Goal: Information Seeking & Learning: Learn about a topic

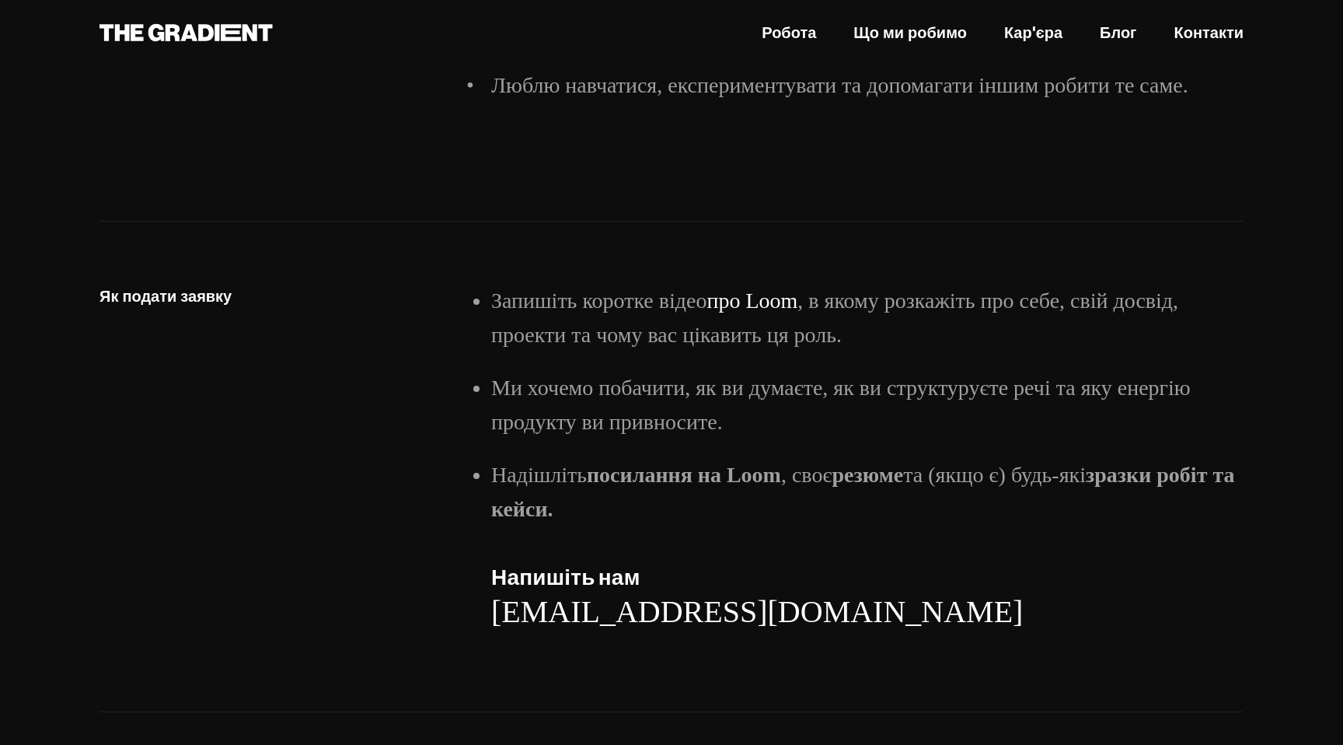
scroll to position [2494, 0]
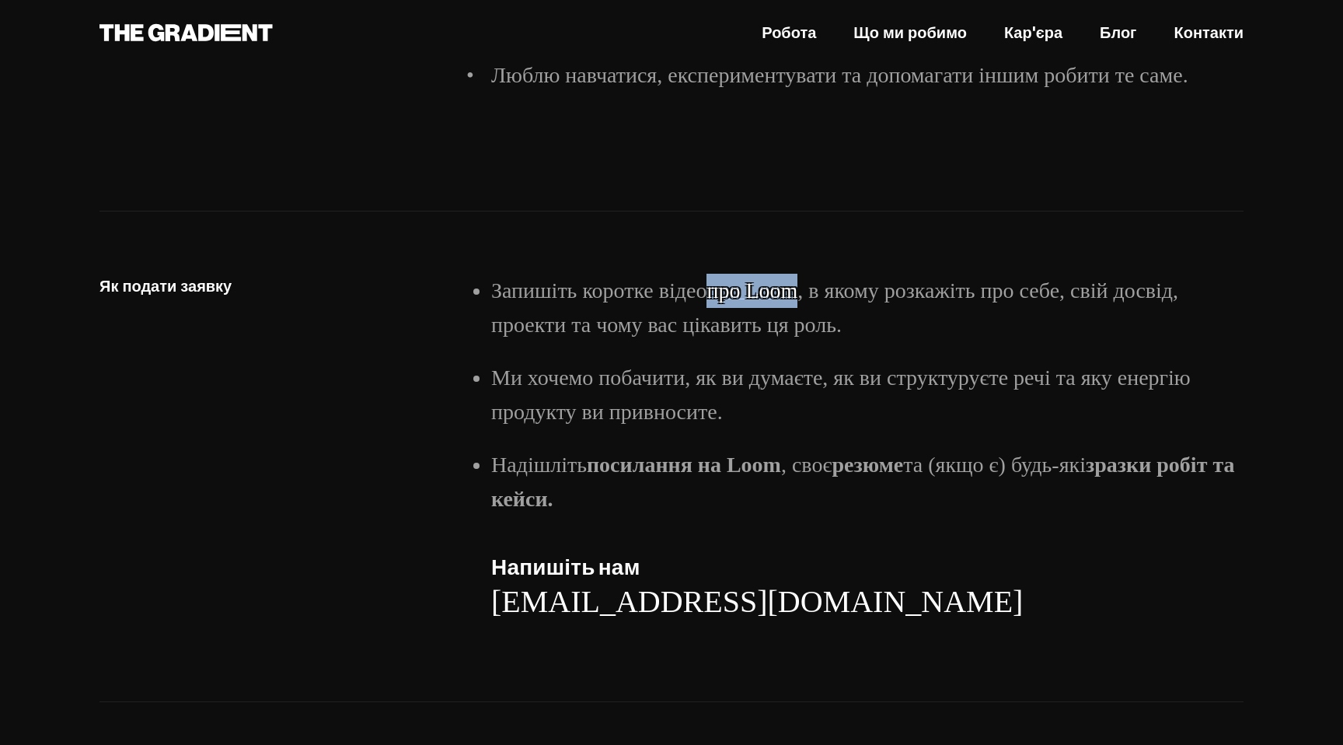
click at [759, 302] on font "про Loom" at bounding box center [752, 290] width 91 height 24
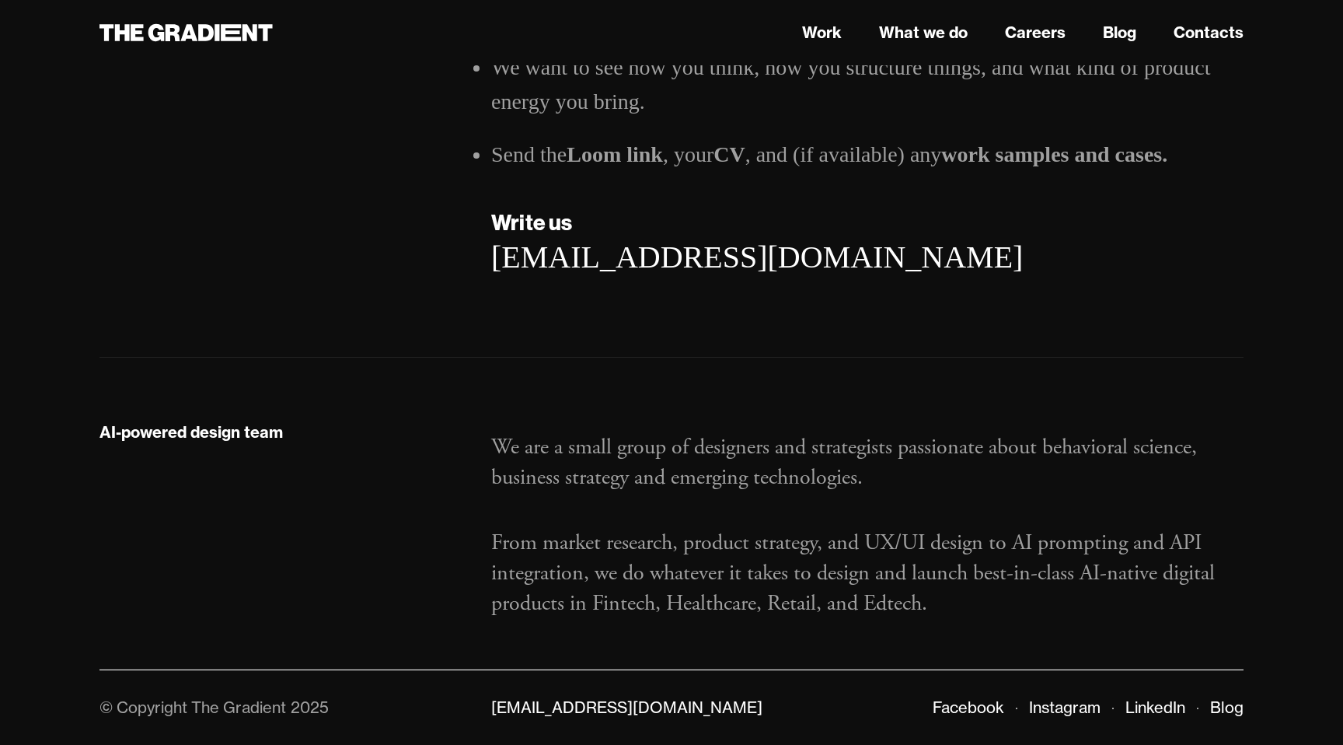
scroll to position [2469, 0]
click at [932, 396] on div "AI-powered design team We are a small group of designers and strategists passio…" at bounding box center [672, 514] width 1144 height 312
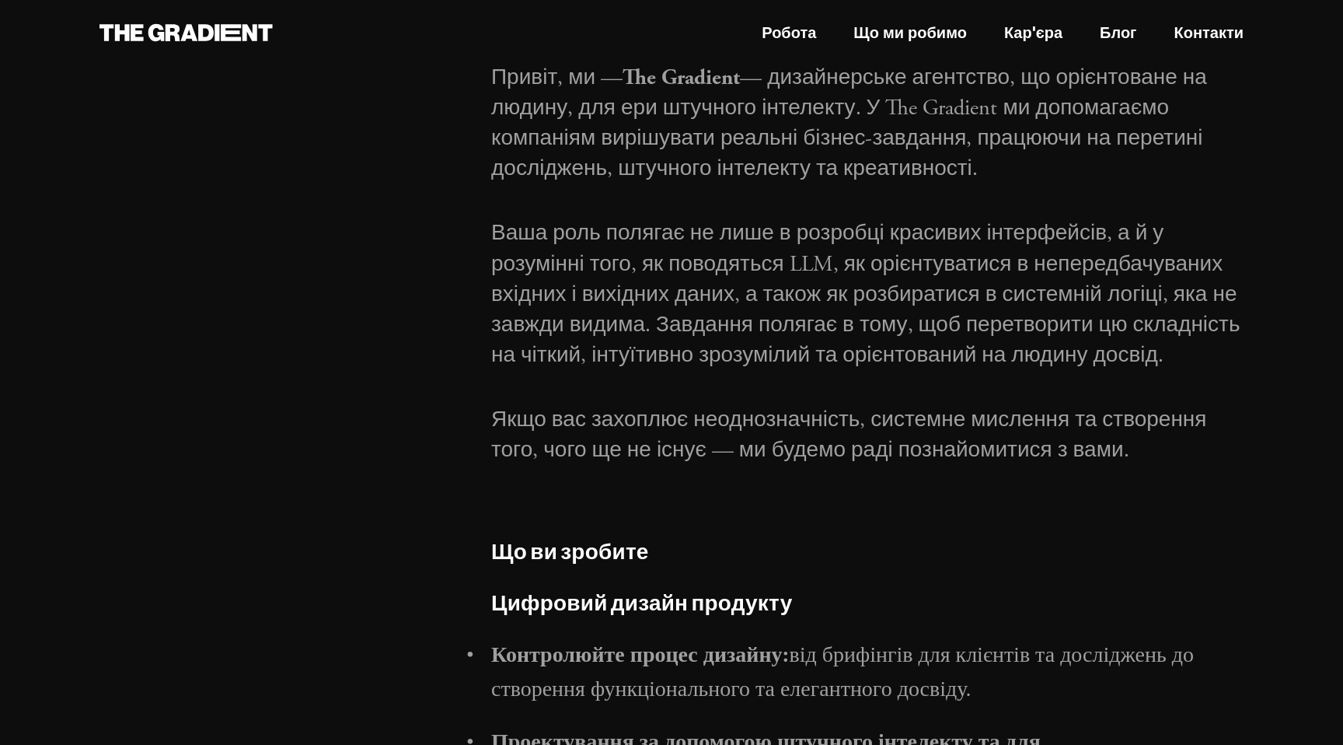
scroll to position [0, 0]
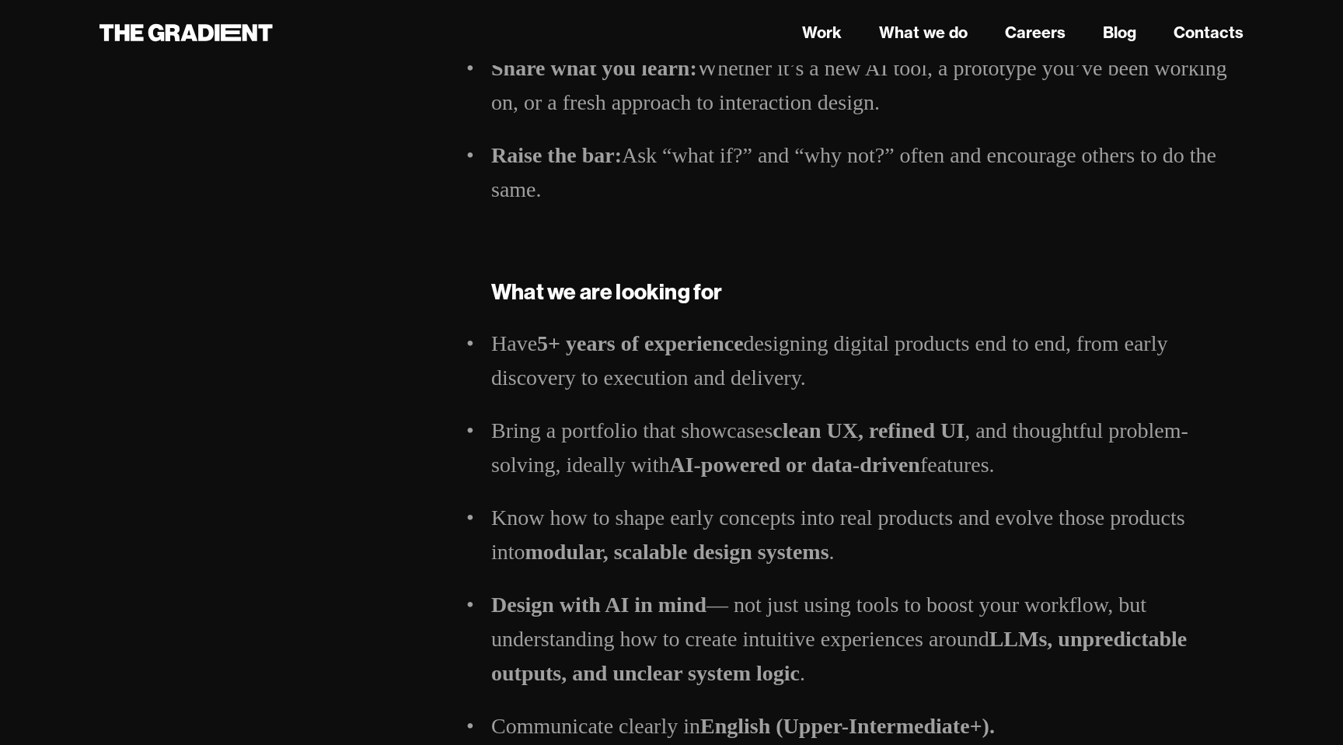
scroll to position [1430, 0]
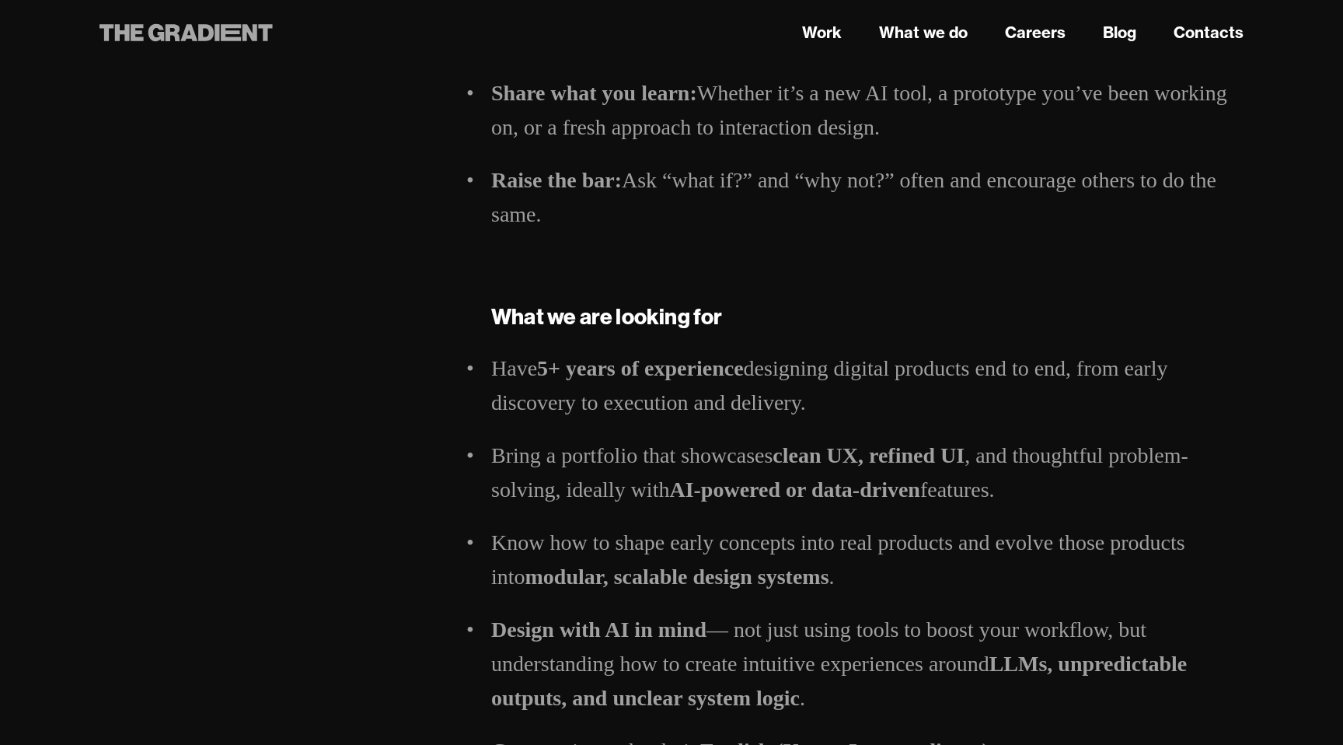
click at [172, 33] on icon at bounding box center [173, 32] width 15 height 17
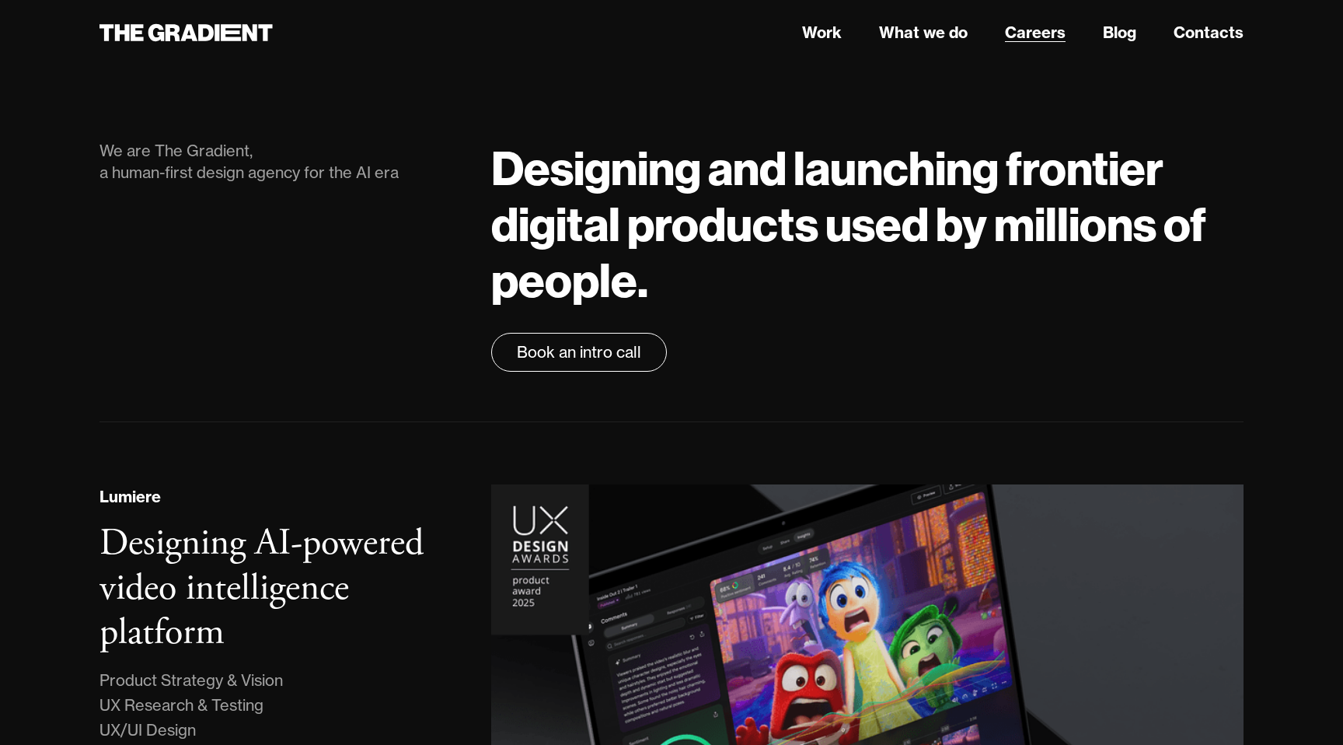
click at [1042, 32] on link "Careers" at bounding box center [1035, 32] width 61 height 23
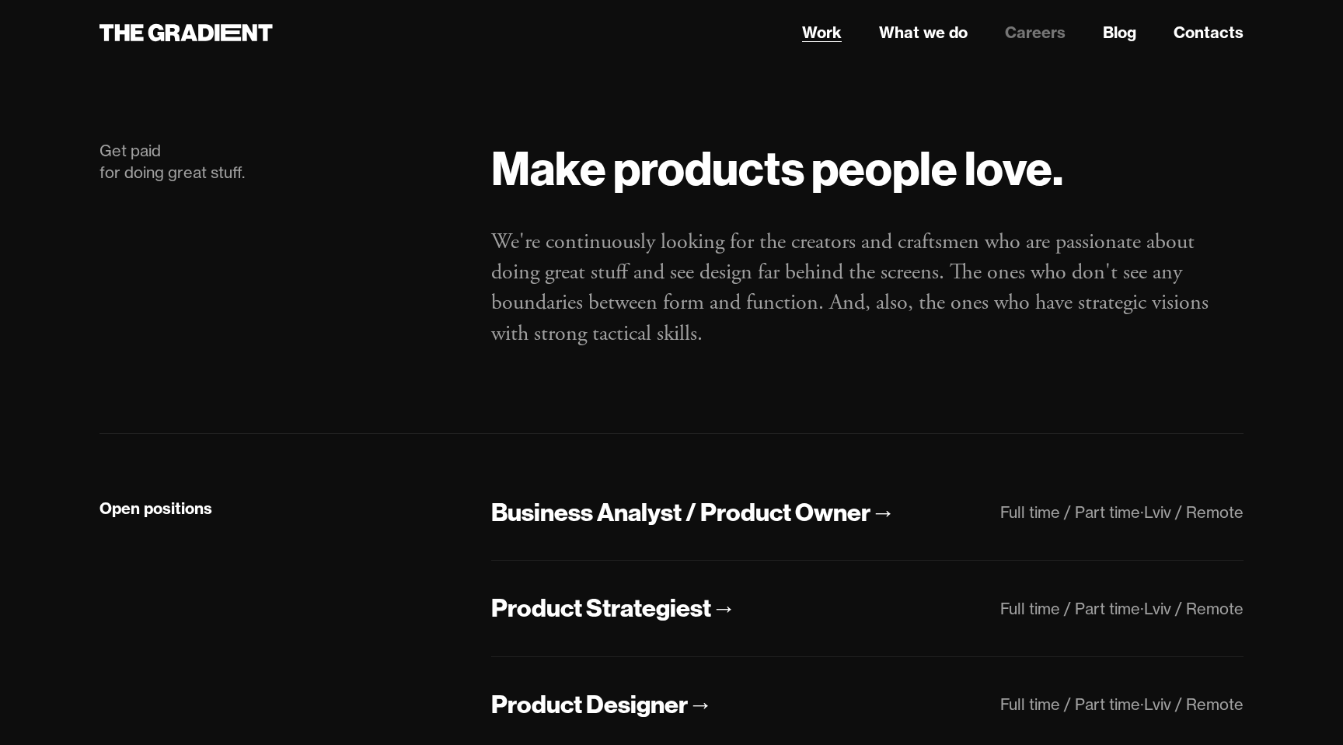
click at [825, 33] on link "Work" at bounding box center [822, 32] width 40 height 23
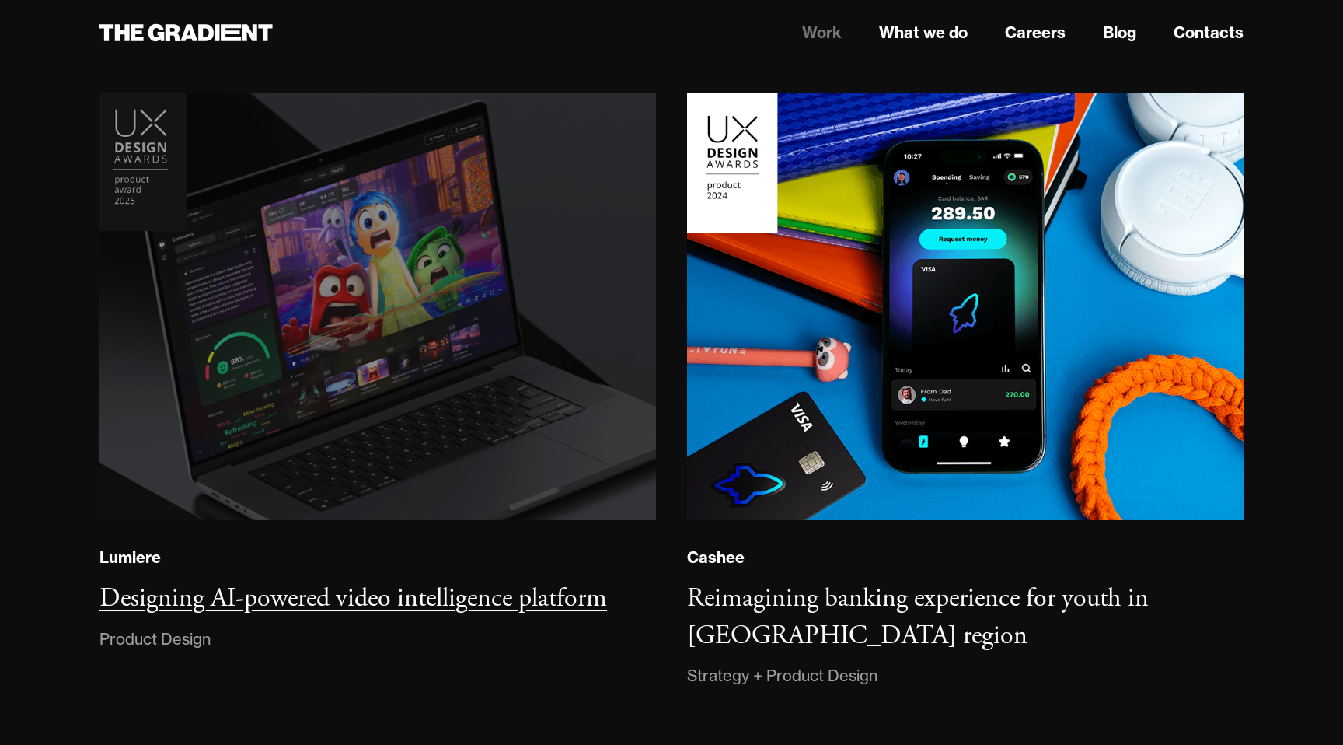
scroll to position [162, 0]
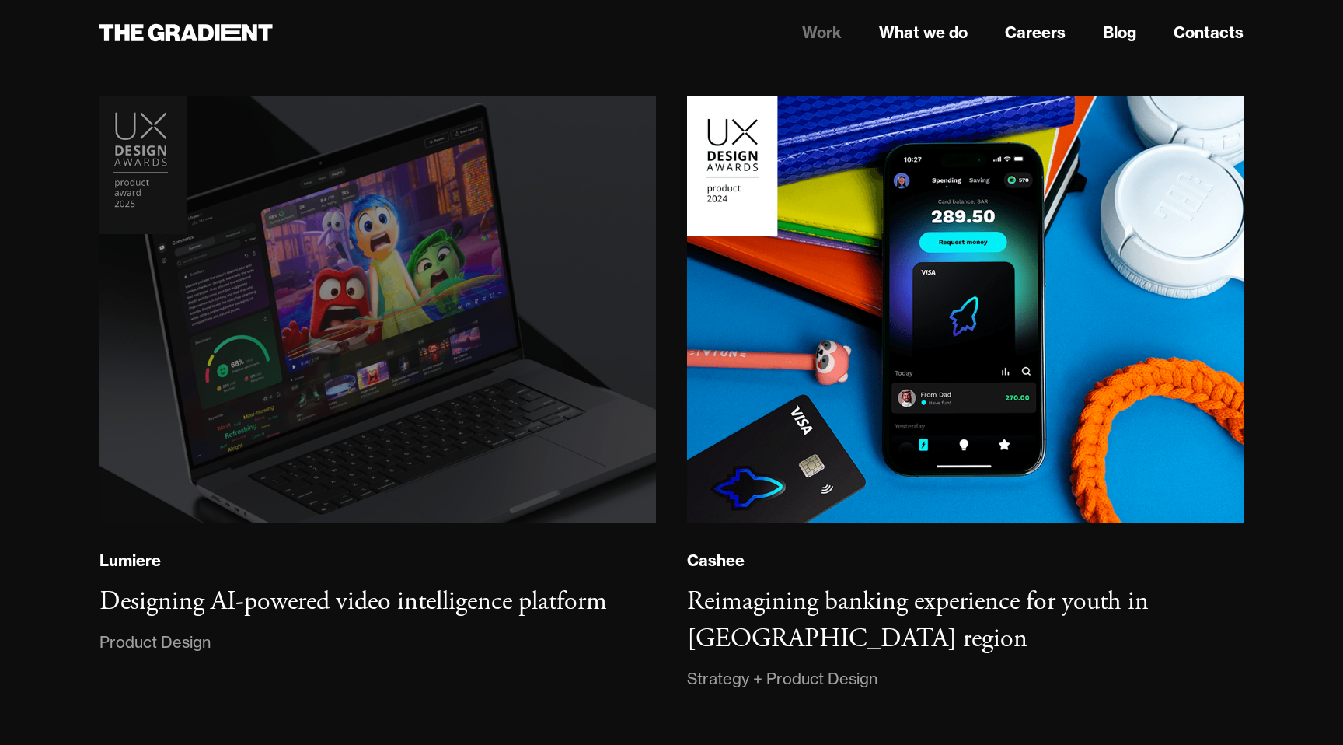
click at [407, 427] on img at bounding box center [377, 310] width 567 height 435
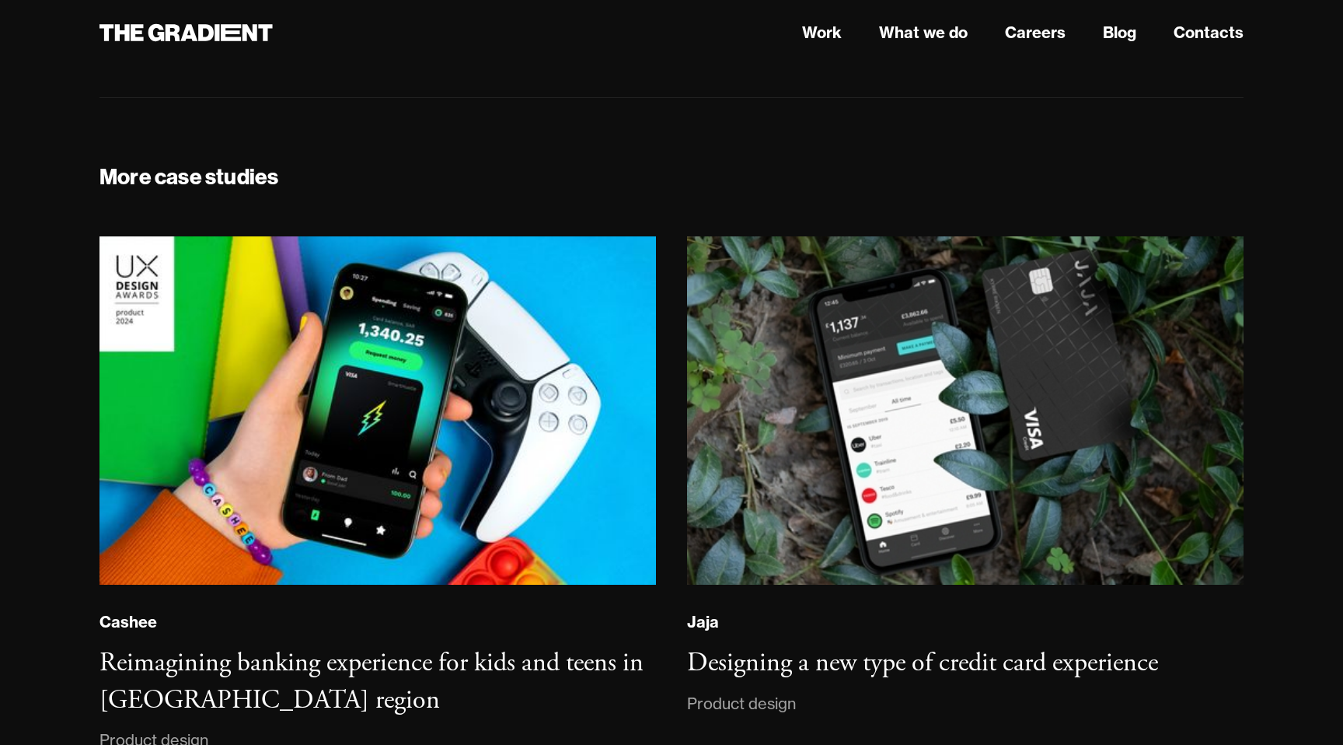
scroll to position [10841, 0]
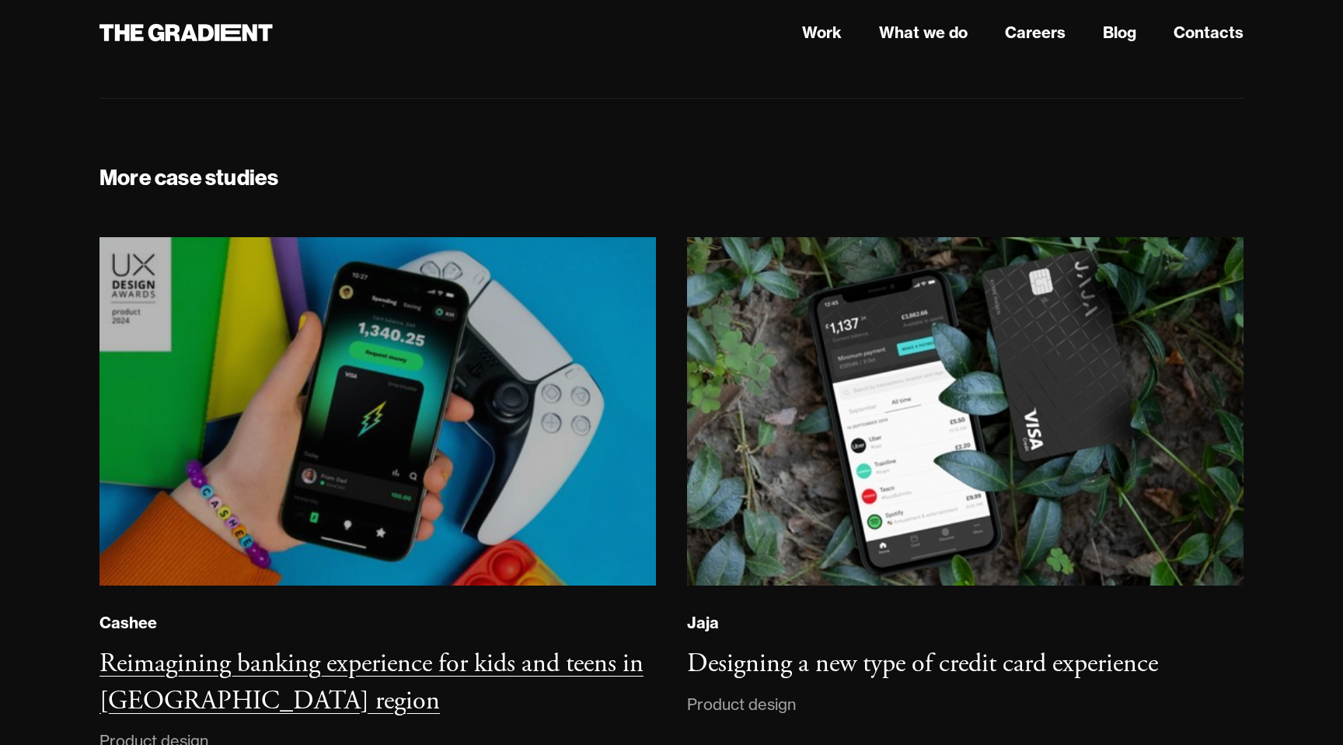
click at [383, 395] on img at bounding box center [378, 412] width 565 height 354
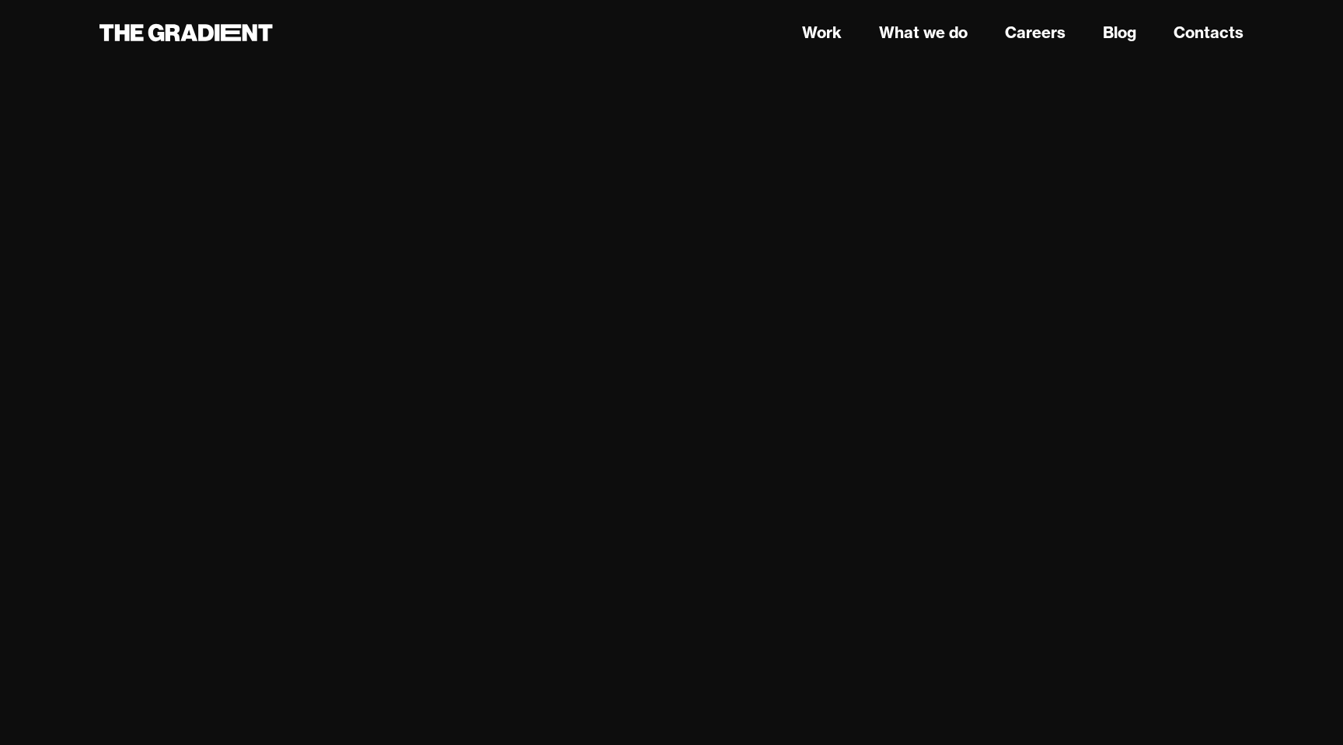
scroll to position [7584, 0]
click at [1038, 34] on link "Careers" at bounding box center [1035, 32] width 61 height 23
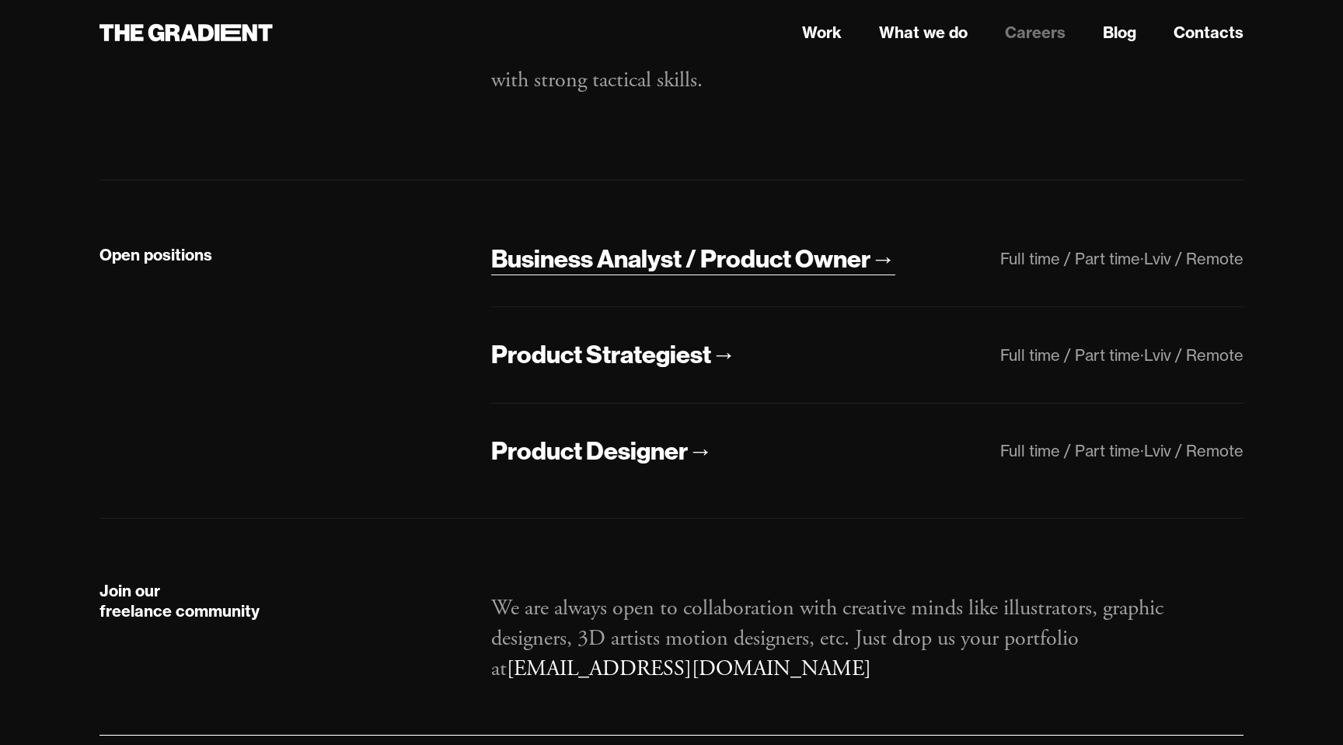
scroll to position [248, 0]
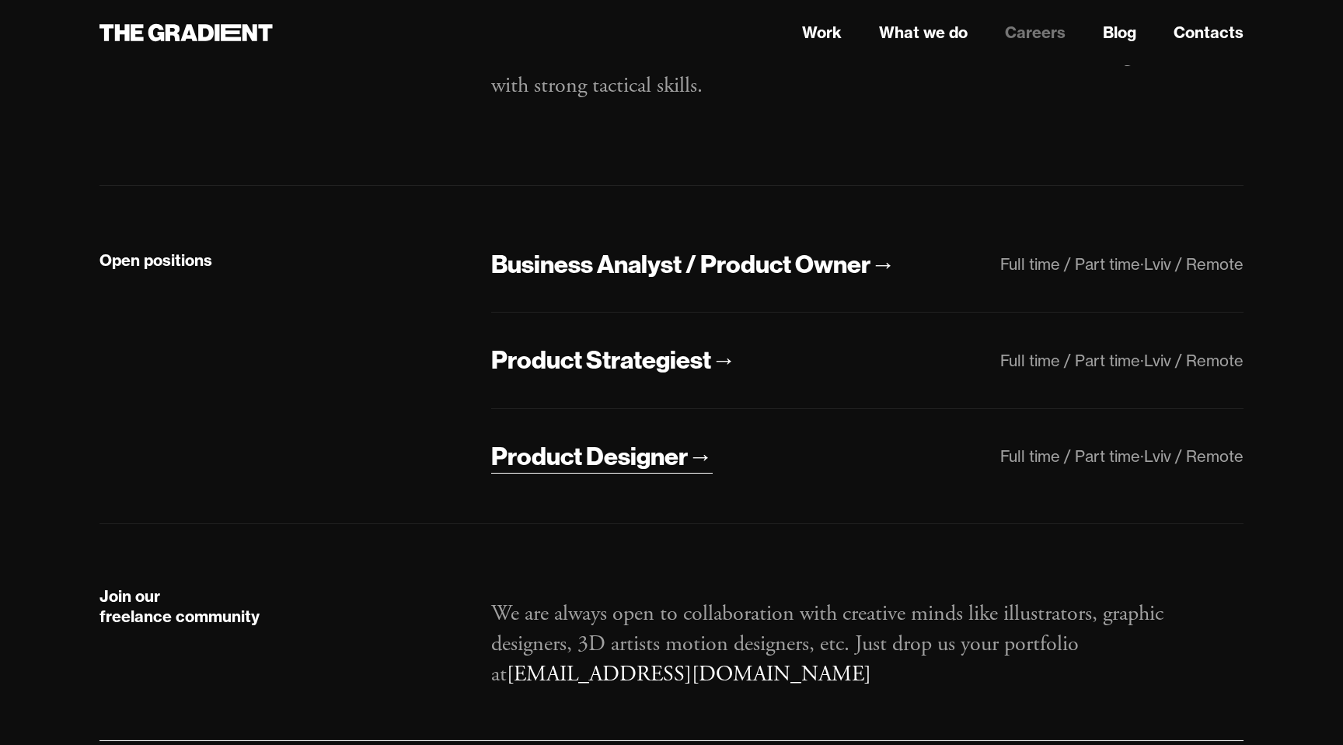
click at [646, 454] on div "Product Designer" at bounding box center [589, 456] width 197 height 33
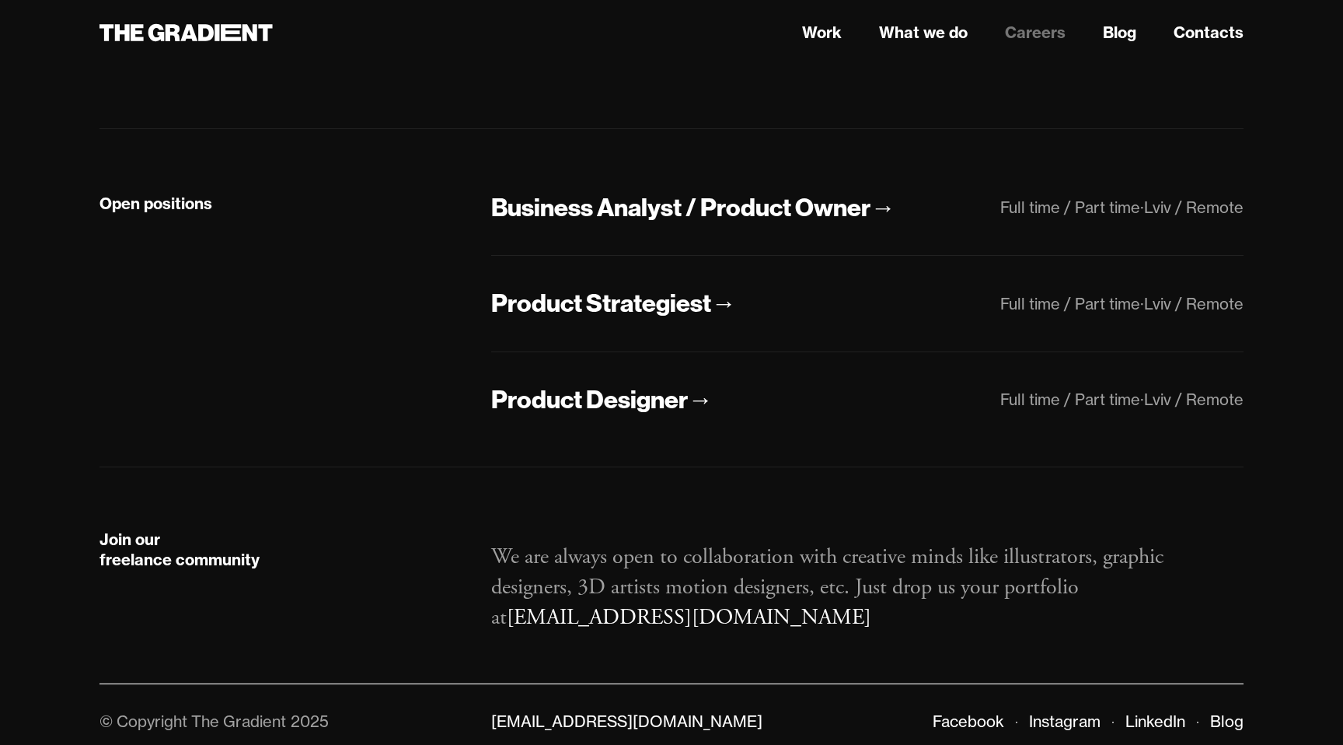
scroll to position [302, 0]
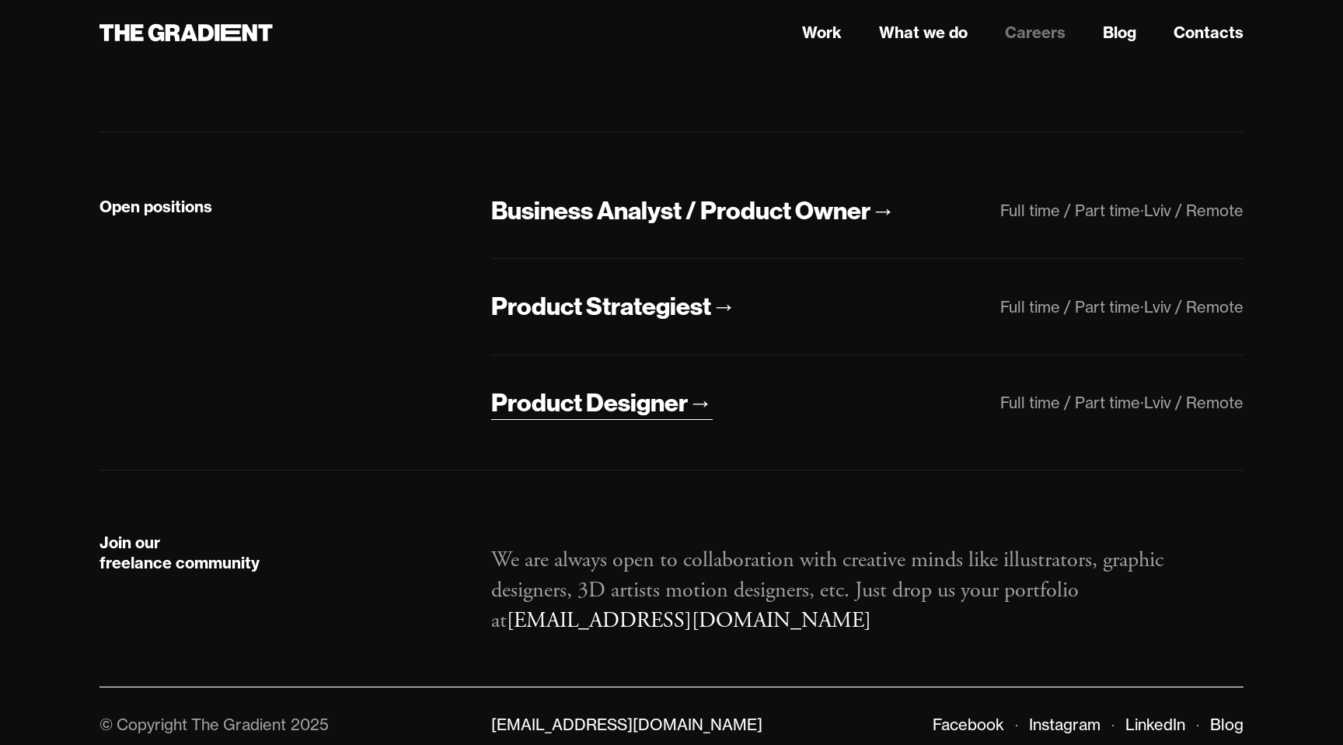
click at [668, 403] on div "Product Designer" at bounding box center [589, 402] width 197 height 33
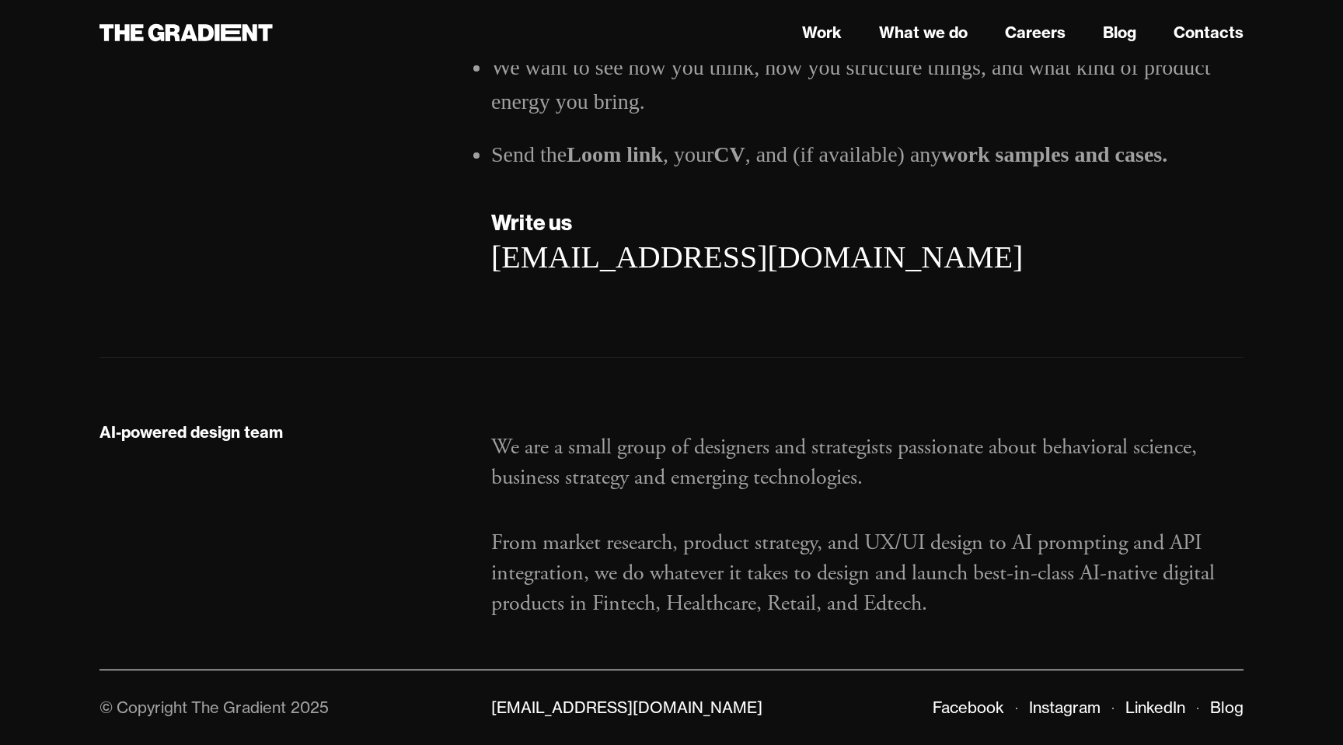
scroll to position [2469, 0]
click at [896, 382] on div "AI-powered design team We are a small group of designers and strategists passio…" at bounding box center [672, 514] width 1144 height 312
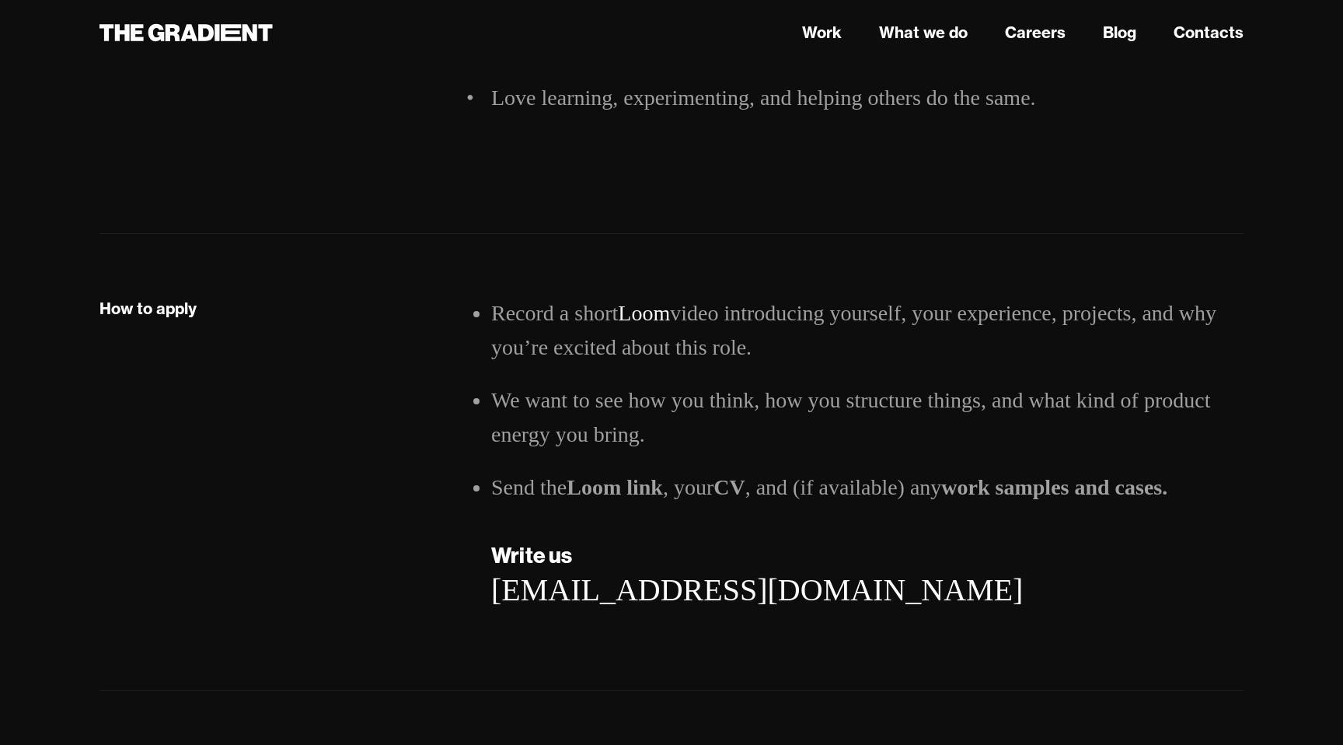
scroll to position [2141, 0]
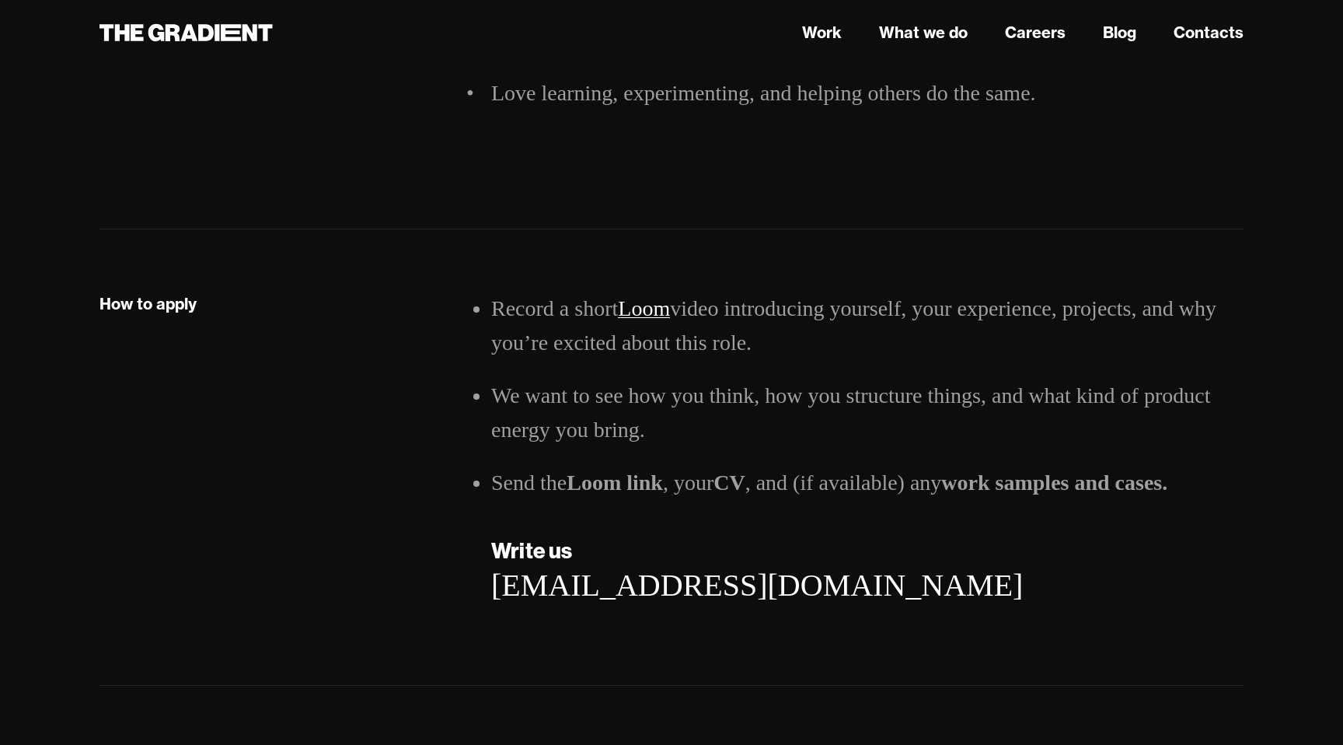
click at [651, 314] on ahttps//www "Loom" at bounding box center [644, 308] width 52 height 24
drag, startPoint x: 623, startPoint y: 294, endPoint x: 673, endPoint y: 302, distance: 51.2
click at [673, 302] on li "Record a short Loom video introducing yourself, your experience, projects, and …" at bounding box center [867, 326] width 752 height 68
copy ahttps//www "Loom"
click at [1053, 266] on div "How to apply Record a short Loom video introducing yourself, your experience, p…" at bounding box center [672, 457] width 1144 height 456
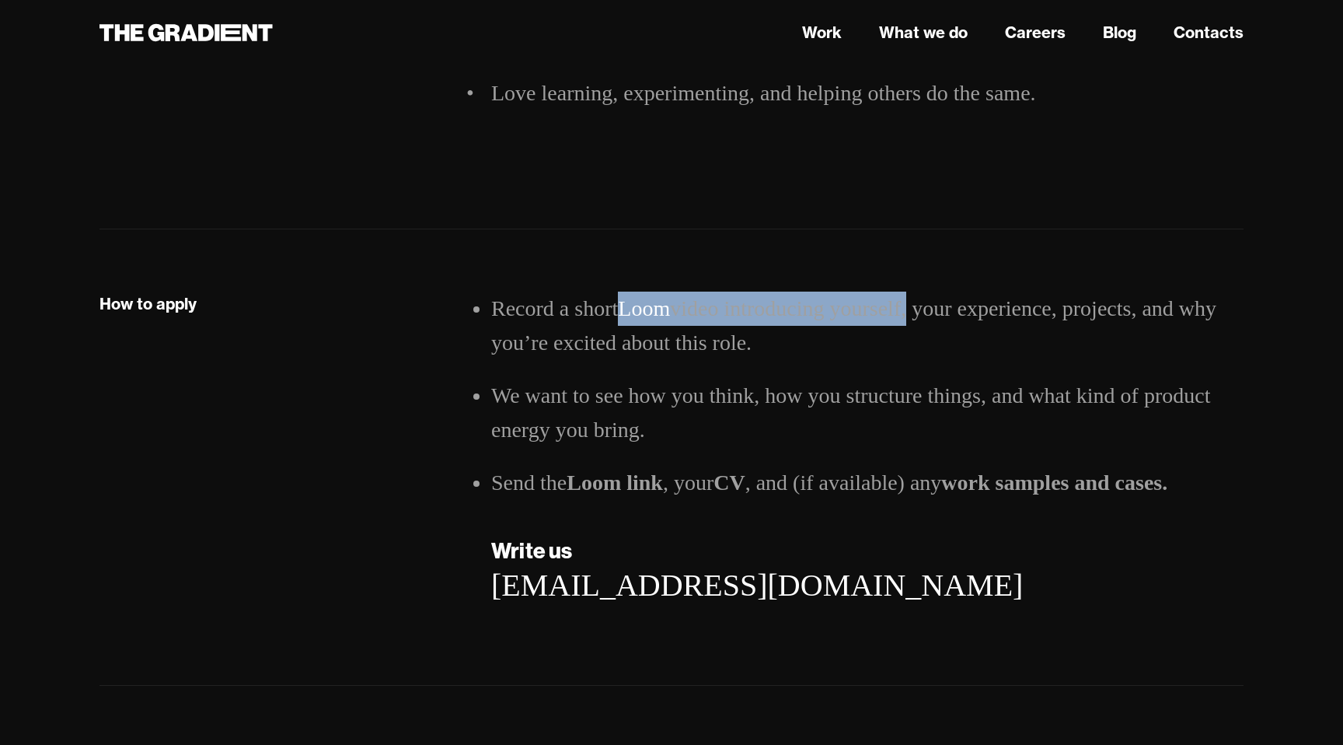
drag, startPoint x: 621, startPoint y: 296, endPoint x: 913, endPoint y: 301, distance: 292.3
click at [913, 301] on li "Record a short Loom video introducing yourself, your experience, projects, and …" at bounding box center [867, 326] width 752 height 68
copy li "Loom video introducing yourself"
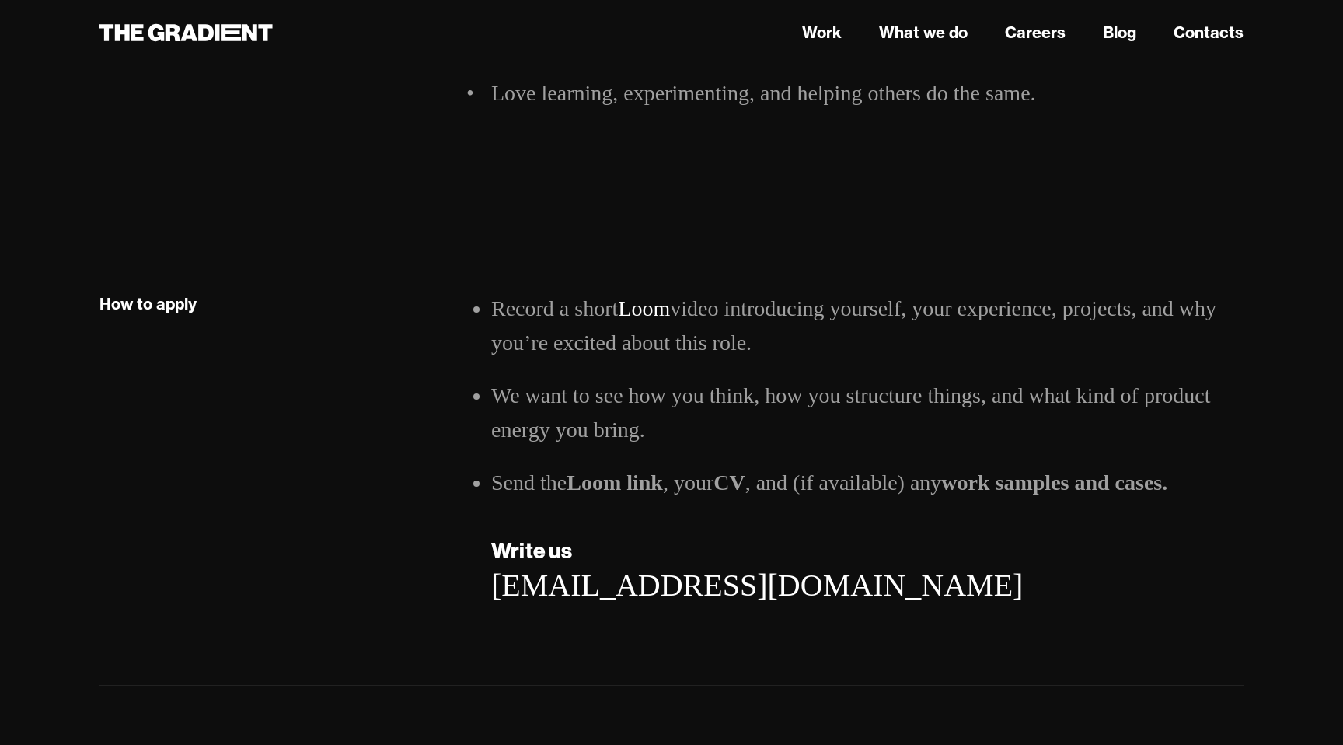
click at [386, 419] on div "How to apply" at bounding box center [280, 464] width 392 height 344
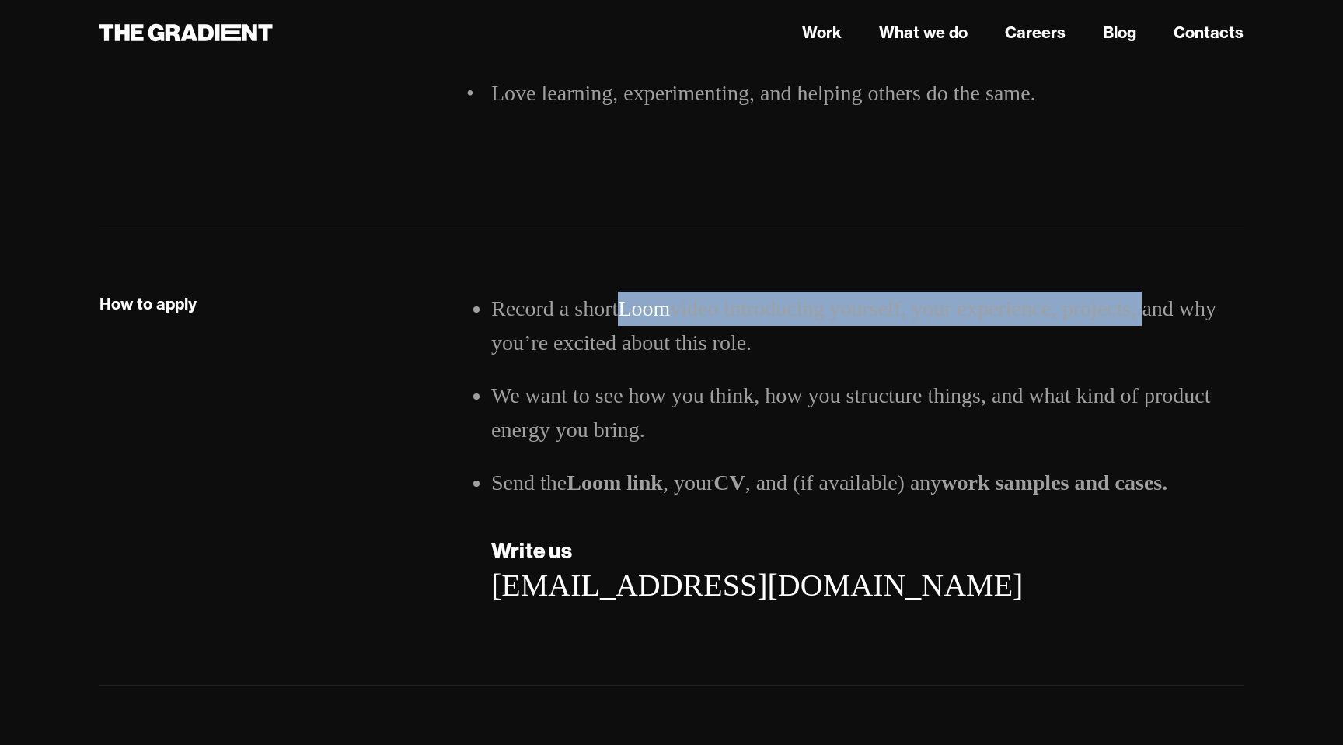
drag, startPoint x: 622, startPoint y: 307, endPoint x: 1145, endPoint y: 302, distance: 523.2
click at [1145, 302] on li "Record a short Loom video introducing yourself, your experience, projects, and …" at bounding box center [867, 326] width 752 height 68
copy li "Loom video introducing yourself, your experience, projects,"
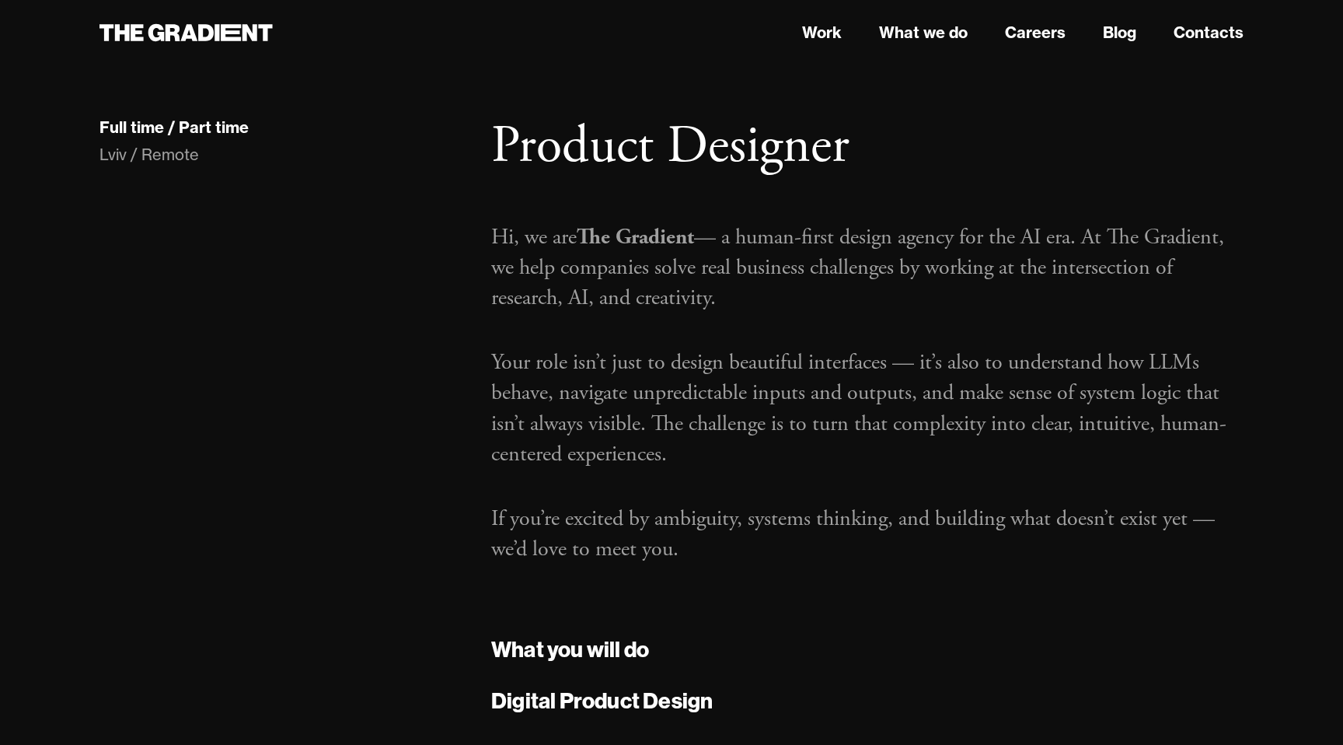
scroll to position [0, 0]
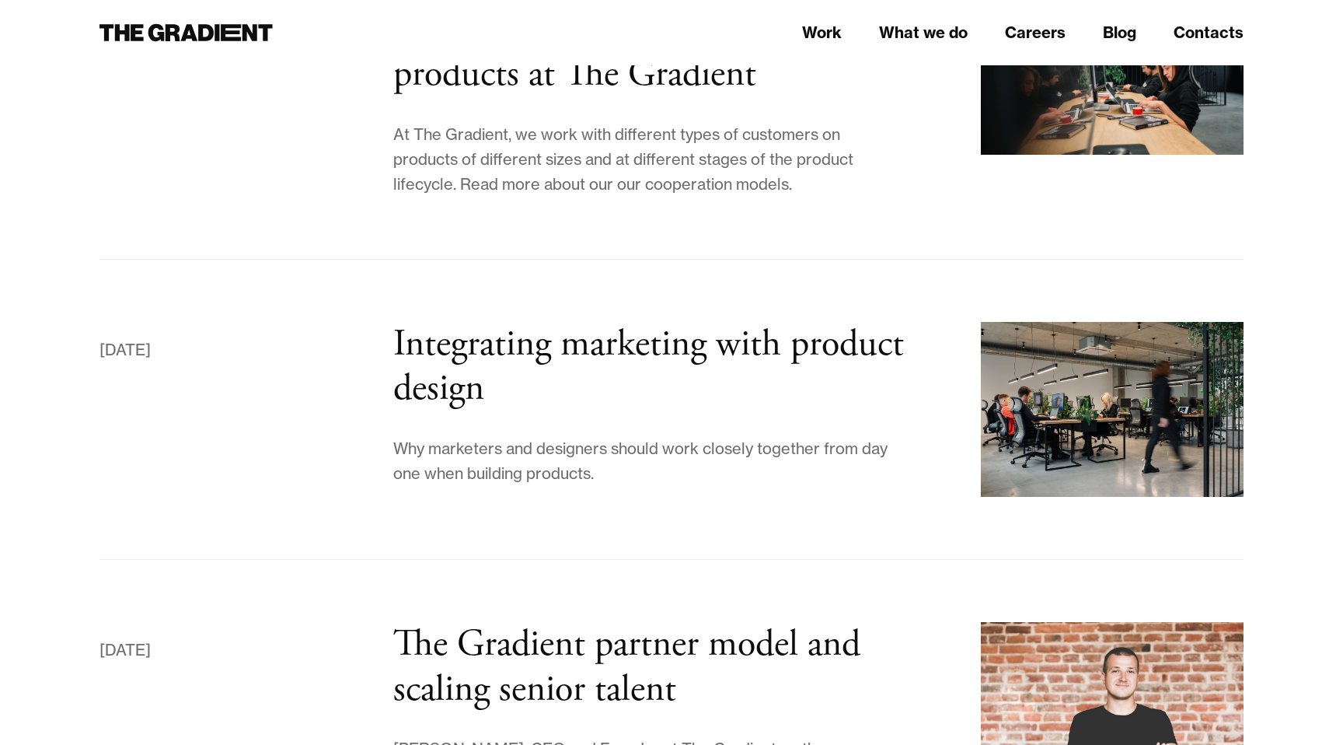
scroll to position [9187, 0]
